Goal: Task Accomplishment & Management: Manage account settings

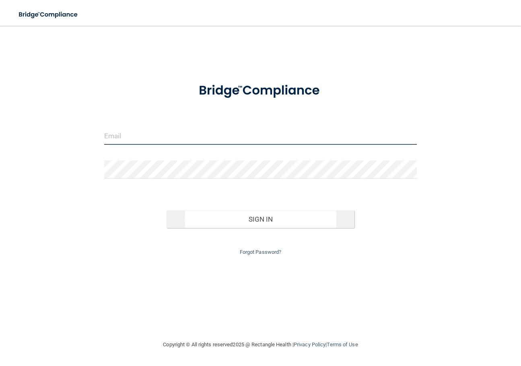
type input "[EMAIL_ADDRESS][DOMAIN_NAME]"
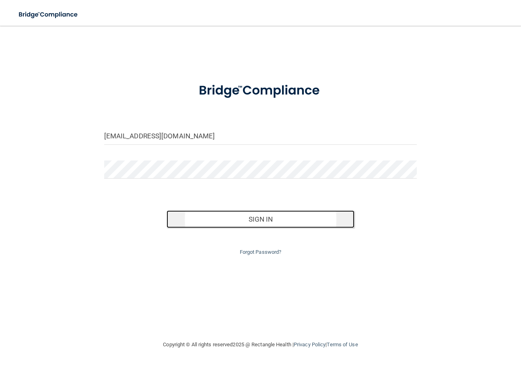
click at [211, 212] on button "Sign In" at bounding box center [261, 219] width 188 height 18
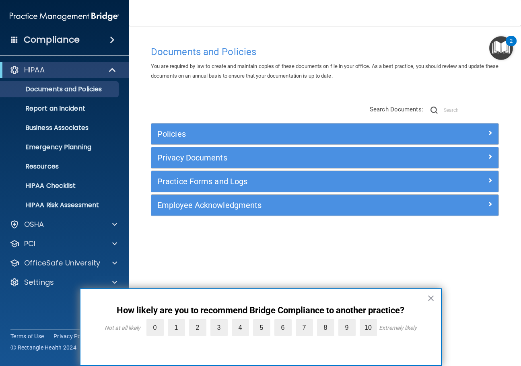
click at [76, 76] on div "HIPAA" at bounding box center [64, 70] width 129 height 16
click at [111, 45] on div "Compliance" at bounding box center [64, 40] width 129 height 18
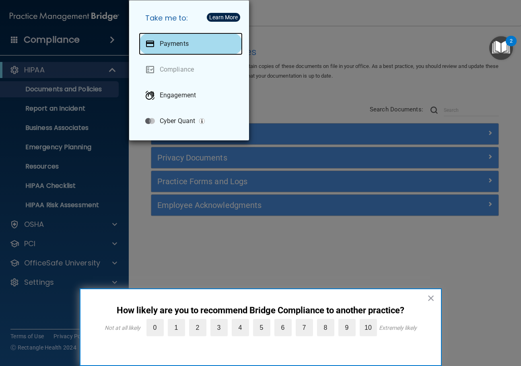
click at [211, 36] on div "Payments" at bounding box center [191, 44] width 104 height 23
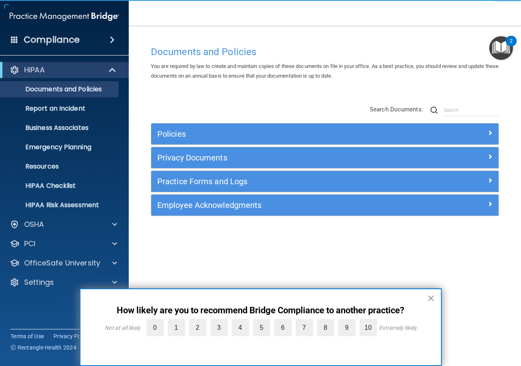
click at [427, 298] on button "×" at bounding box center [431, 298] width 8 height 13
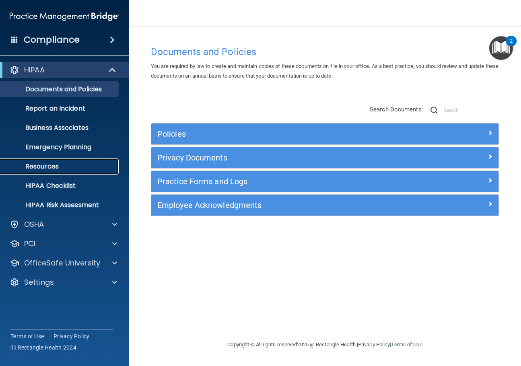
click at [71, 168] on p "Resources" at bounding box center [60, 167] width 110 height 8
